Goal: Book appointment/travel/reservation

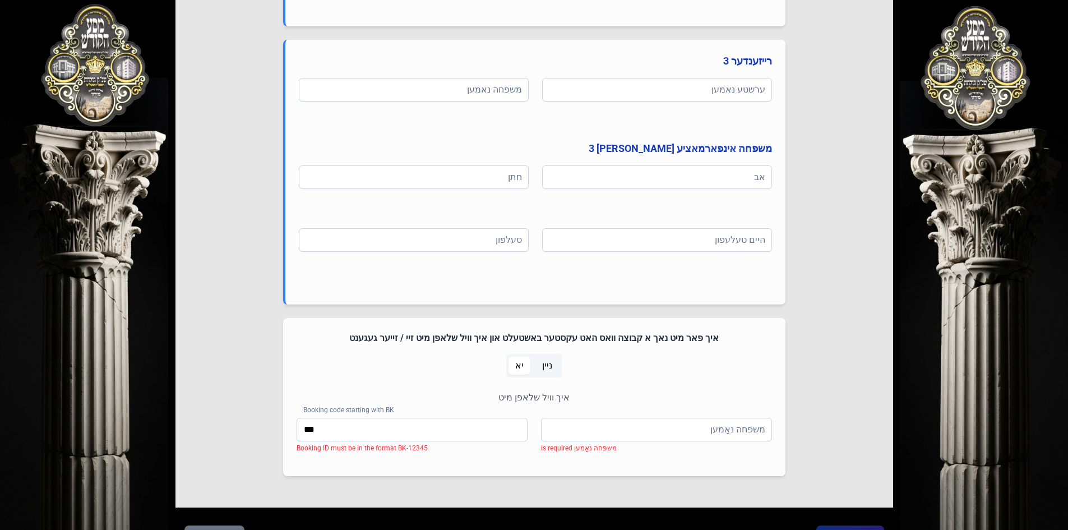
scroll to position [1175, 0]
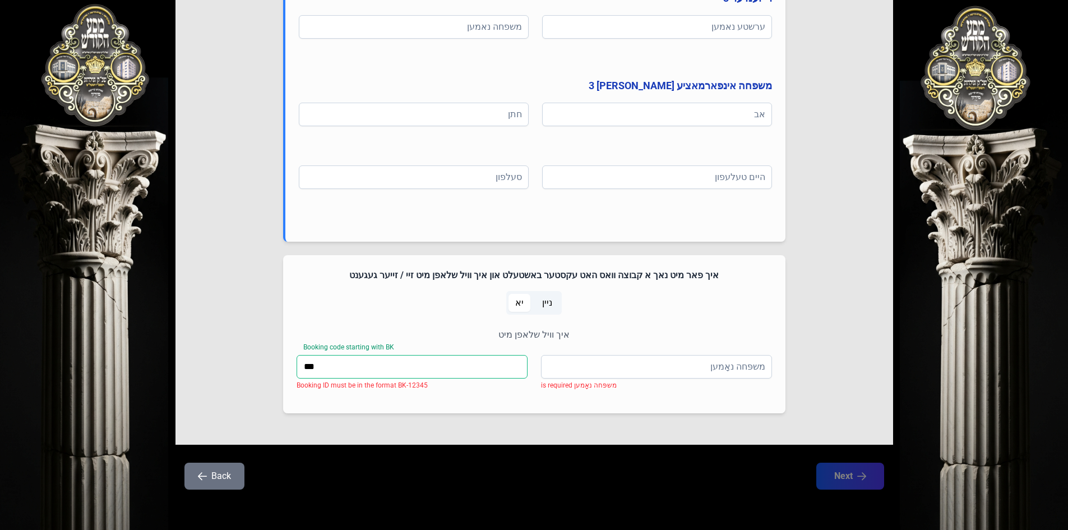
click at [391, 366] on input "***" at bounding box center [412, 367] width 231 height 24
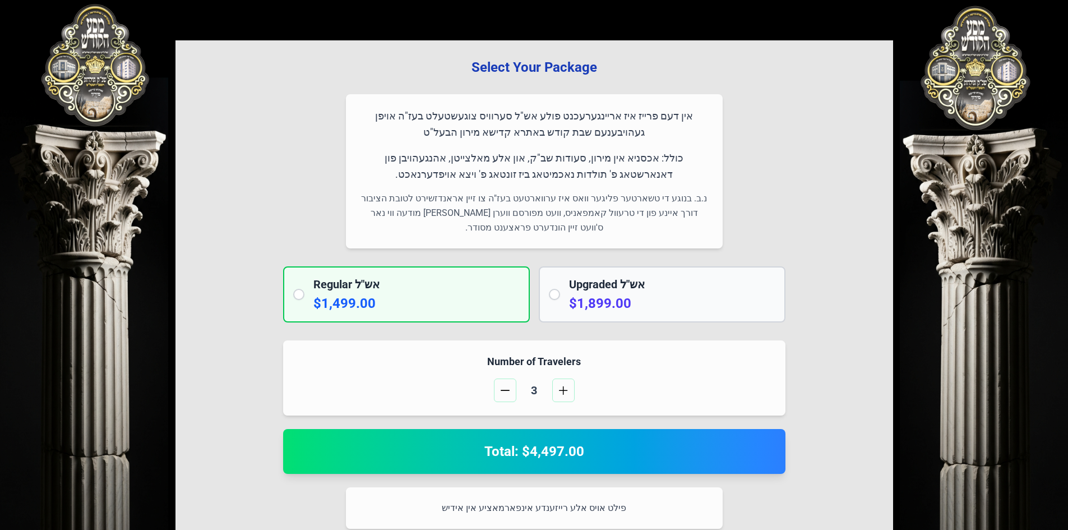
scroll to position [0, 0]
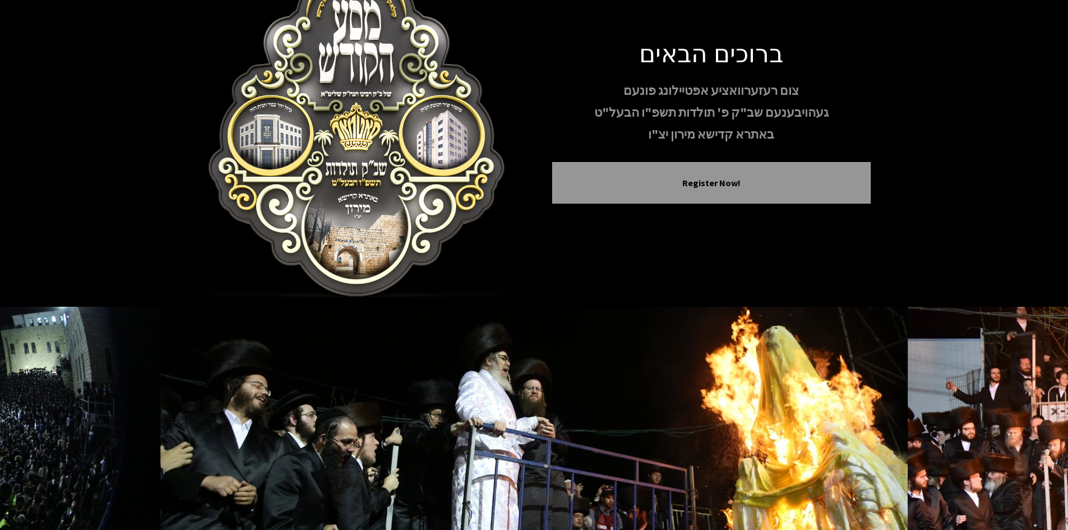
scroll to position [96, 0]
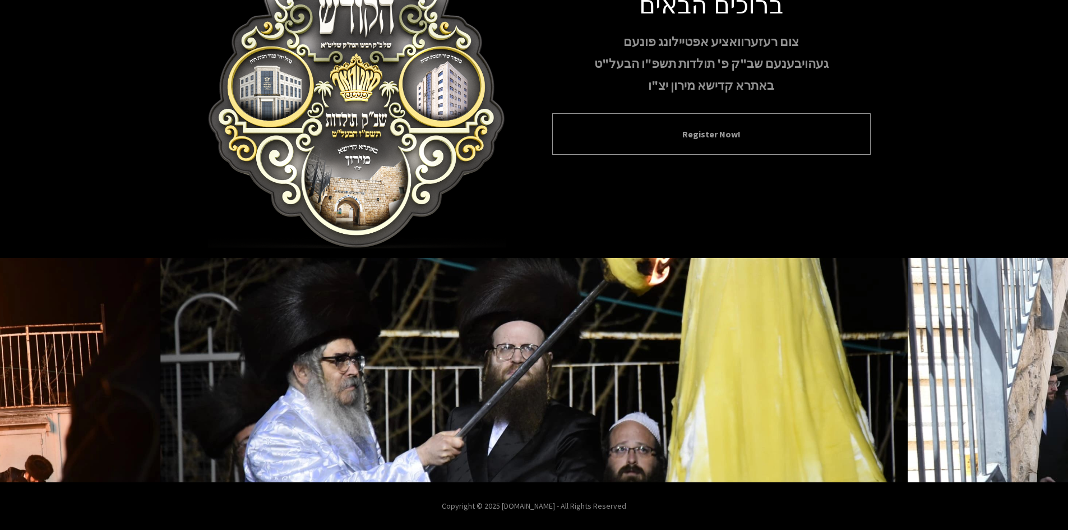
click at [726, 131] on button "Register Now!" at bounding box center [711, 133] width 290 height 13
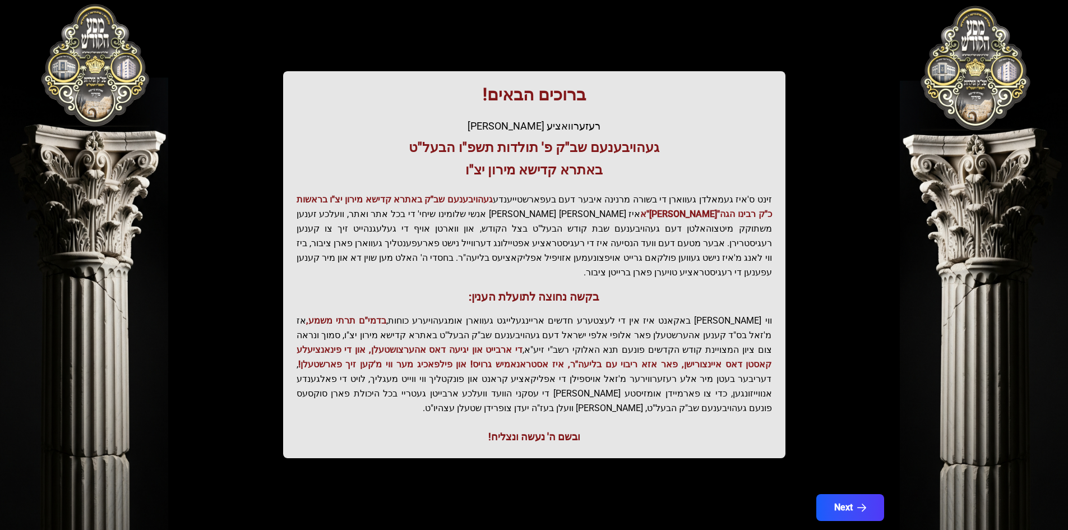
scroll to position [119, 0]
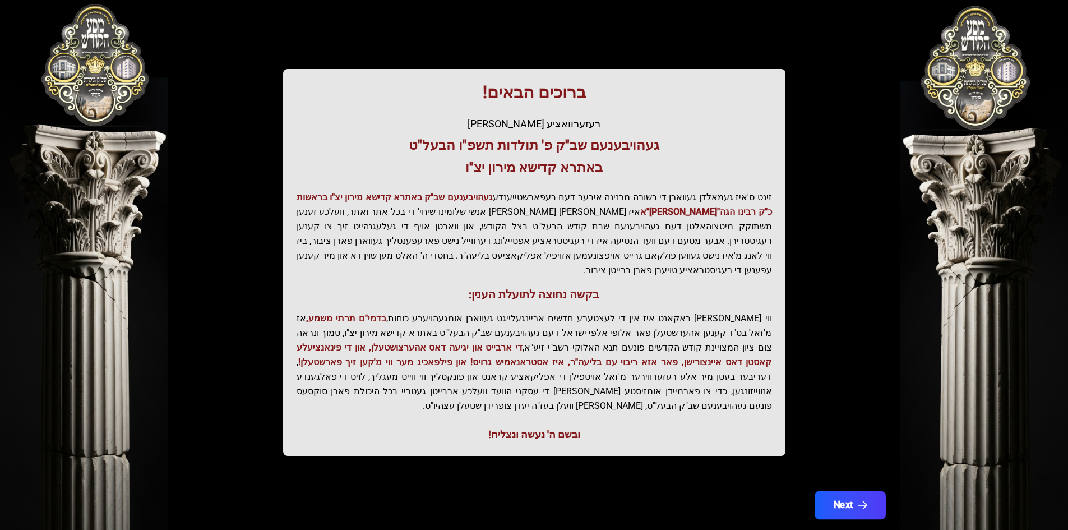
click at [855, 491] on button "Next" at bounding box center [849, 505] width 71 height 28
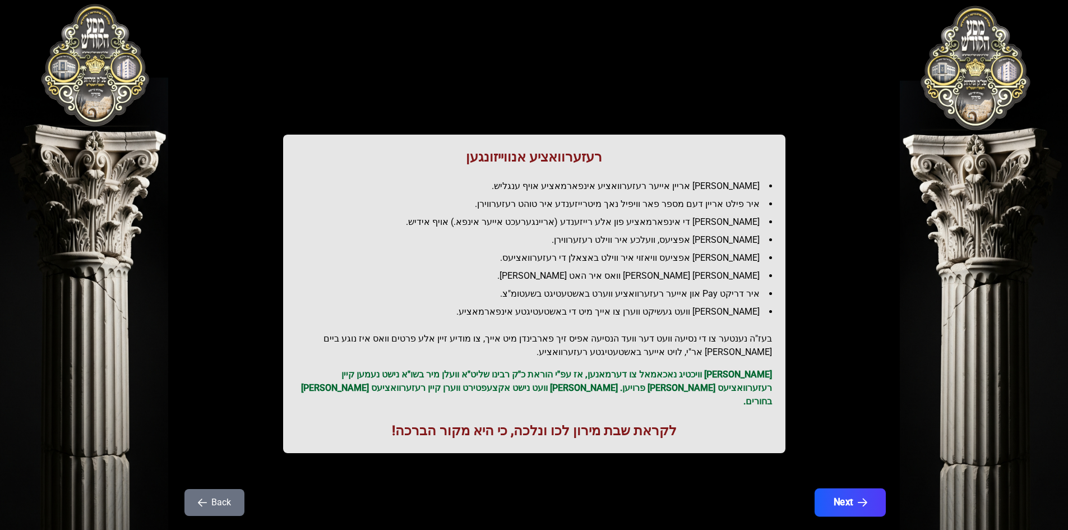
click at [839, 490] on button "Next" at bounding box center [849, 502] width 71 height 28
